Goal: Task Accomplishment & Management: Manage account settings

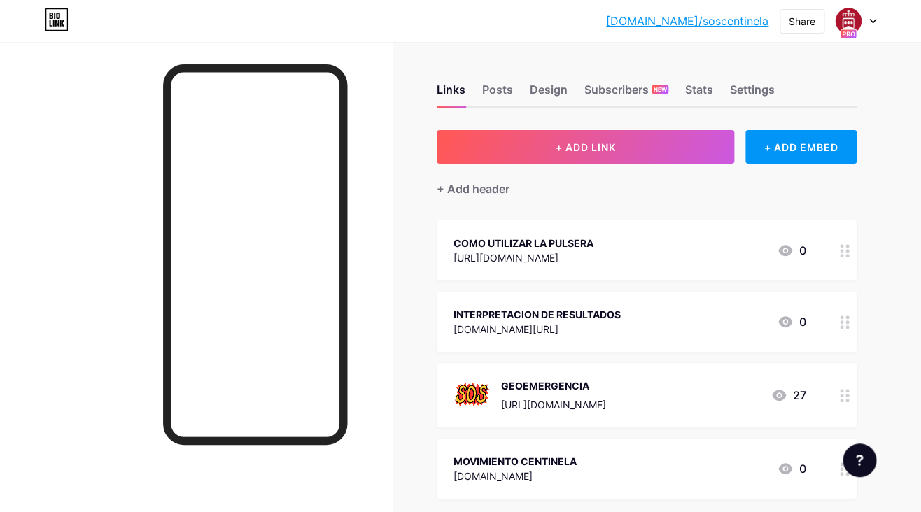
click at [874, 22] on icon at bounding box center [873, 21] width 6 height 3
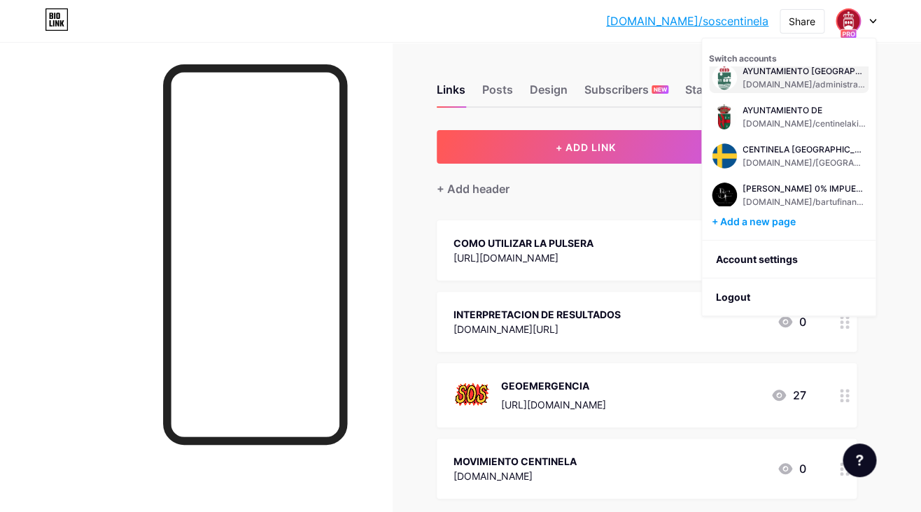
scroll to position [56, 0]
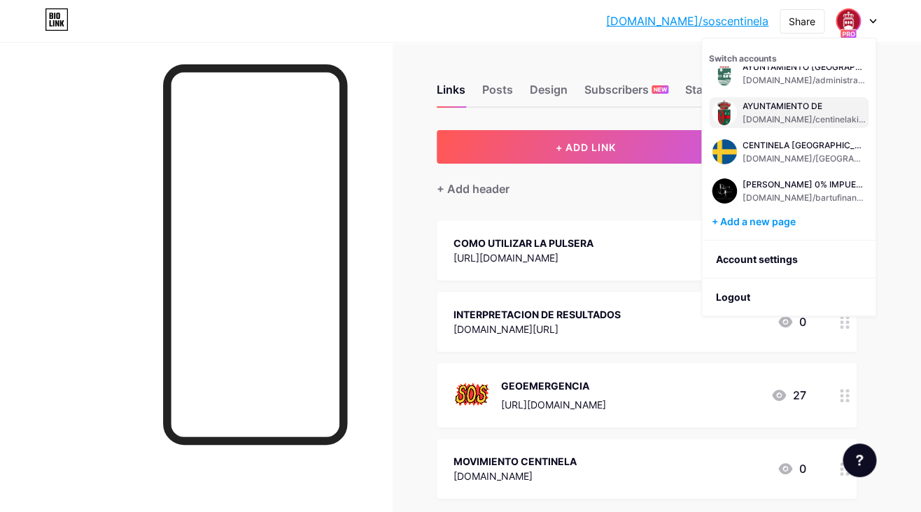
click at [772, 109] on div "AYUNTAMIENTO DE" at bounding box center [803, 106] width 123 height 11
click at [528, 320] on div "INTERPRETACION DE RESULTADOS" at bounding box center [536, 314] width 167 height 15
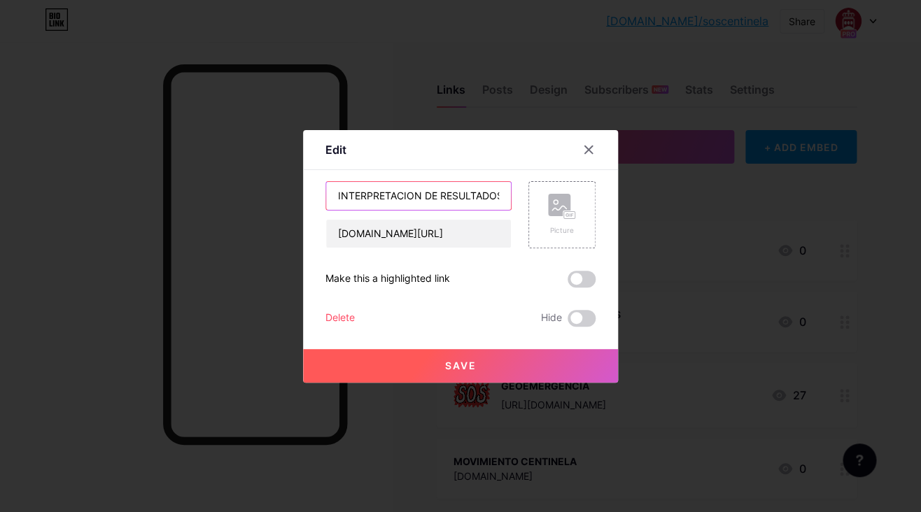
click at [414, 199] on input "INTERPRETACION DE RESULTADOS" at bounding box center [418, 196] width 185 height 28
type input "INTERPRETACIóN DE RESULTADOS"
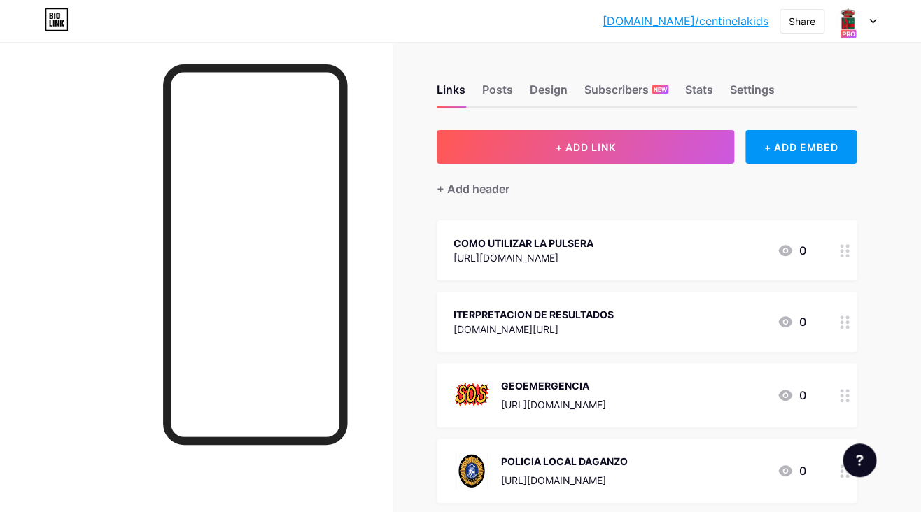
click at [588, 317] on div "ITERPRETACION DE RESULTADOS" at bounding box center [533, 314] width 160 height 15
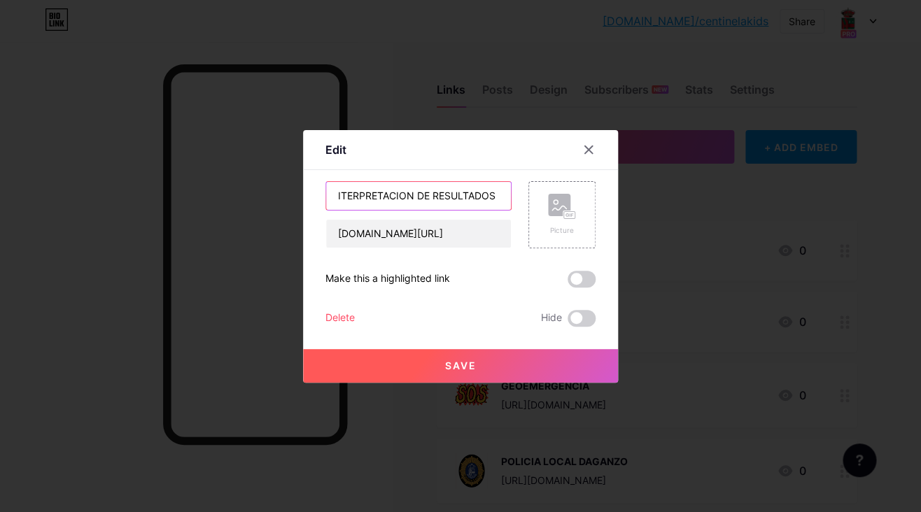
click at [407, 194] on input "ITERPRETACION DE RESULTADOS" at bounding box center [418, 196] width 185 height 28
type input "ITERPRETACIóN DE RESULTADOS"
click at [454, 371] on span "Save" at bounding box center [460, 366] width 31 height 12
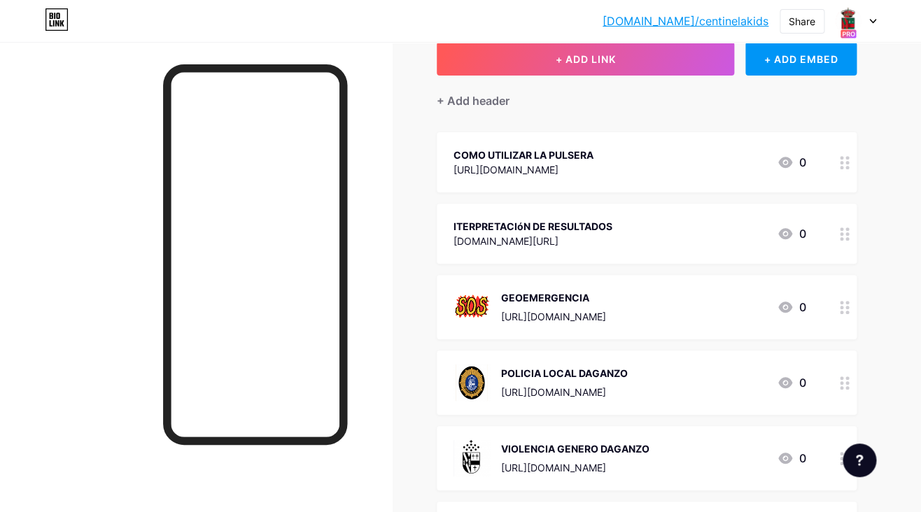
scroll to position [89, 0]
click at [570, 375] on div "POLICIA LOCAL DAGANZO" at bounding box center [564, 372] width 127 height 15
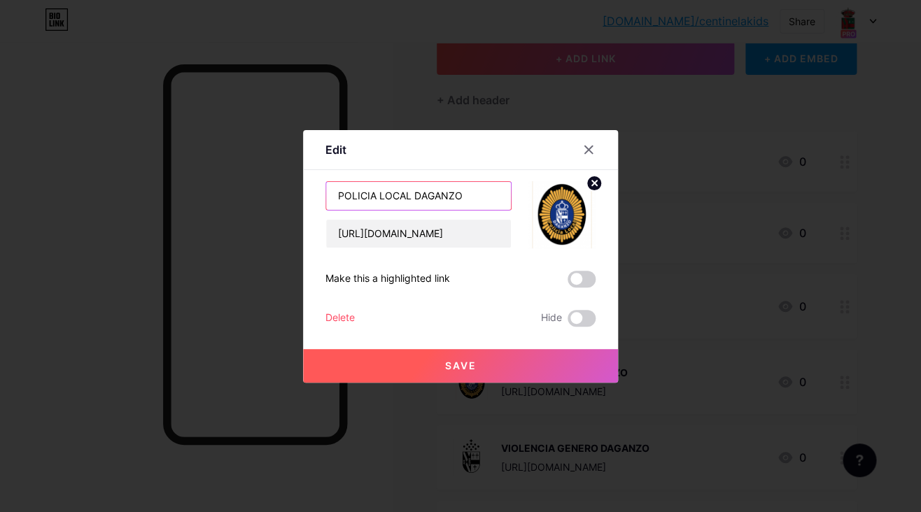
click at [371, 193] on input "POLICIA LOCAL DAGANZO" at bounding box center [418, 196] width 185 height 28
type input "POLICíA LOCAL DAGANZO"
click at [473, 374] on button "Save" at bounding box center [460, 366] width 315 height 34
